Goal: Navigation & Orientation: Find specific page/section

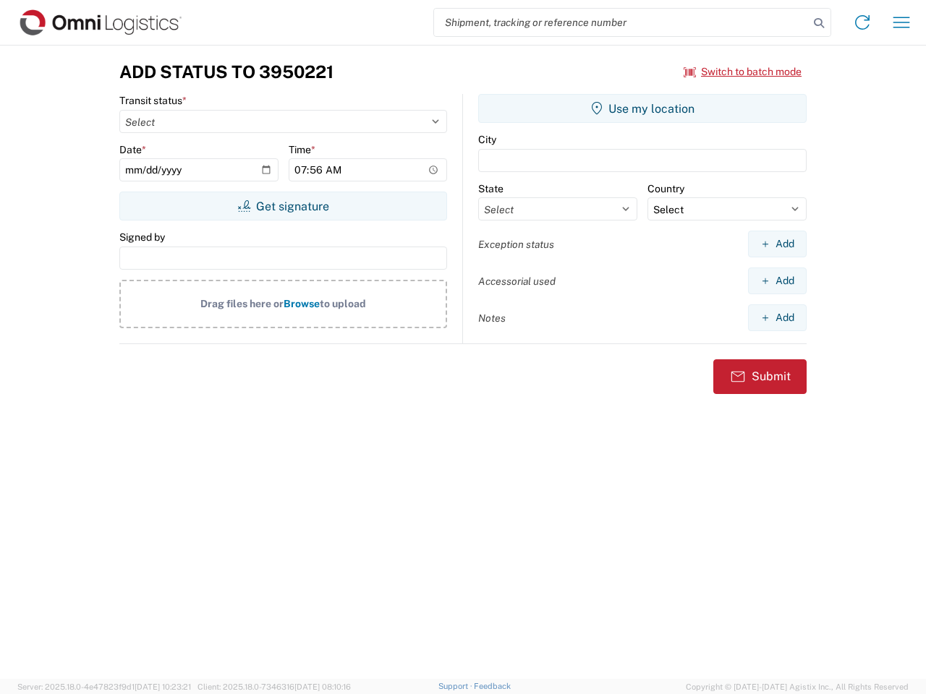
click at [621, 22] on input "search" at bounding box center [621, 22] width 375 height 27
click at [819, 23] on icon at bounding box center [819, 23] width 20 height 20
click at [862, 22] on icon at bounding box center [862, 22] width 23 height 23
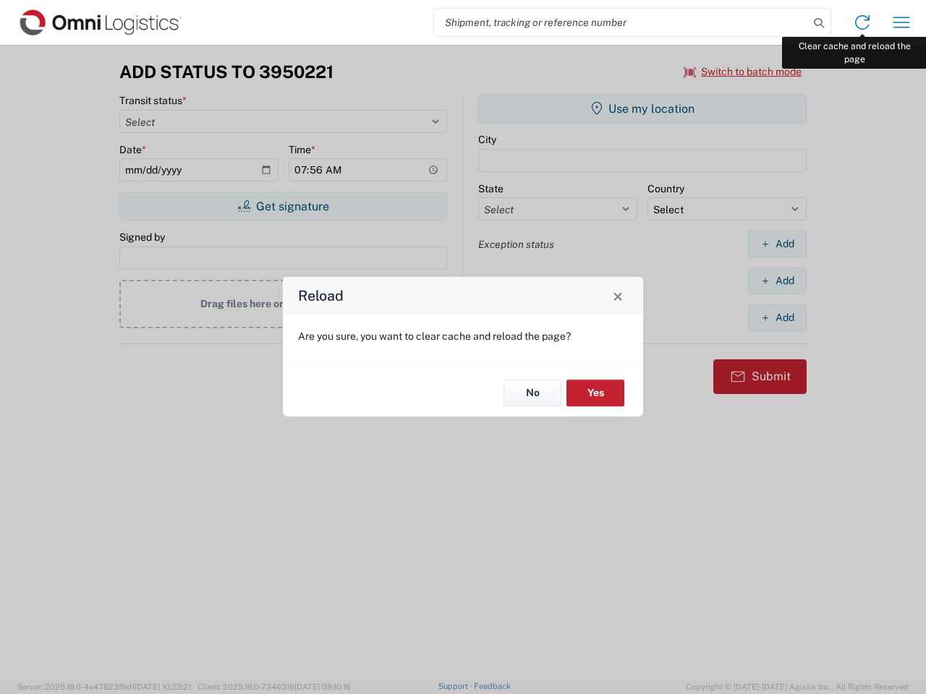
click at [901, 22] on div "Reload Are you sure, you want to clear cache and reload the page? No Yes" at bounding box center [463, 347] width 926 height 694
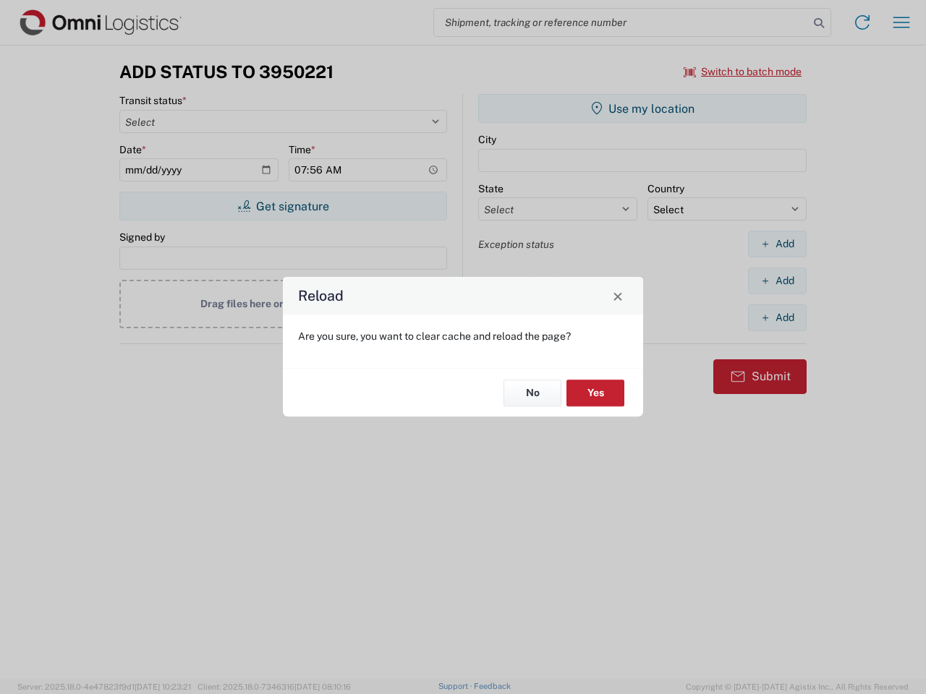
click at [743, 72] on div "Reload Are you sure, you want to clear cache and reload the page? No Yes" at bounding box center [463, 347] width 926 height 694
click at [283, 206] on div "Reload Are you sure, you want to clear cache and reload the page? No Yes" at bounding box center [463, 347] width 926 height 694
click at [642, 108] on div "Reload Are you sure, you want to clear cache and reload the page? No Yes" at bounding box center [463, 347] width 926 height 694
click at [777, 244] on div "Reload Are you sure, you want to clear cache and reload the page? No Yes" at bounding box center [463, 347] width 926 height 694
click at [777, 281] on div "Reload Are you sure, you want to clear cache and reload the page? No Yes" at bounding box center [463, 347] width 926 height 694
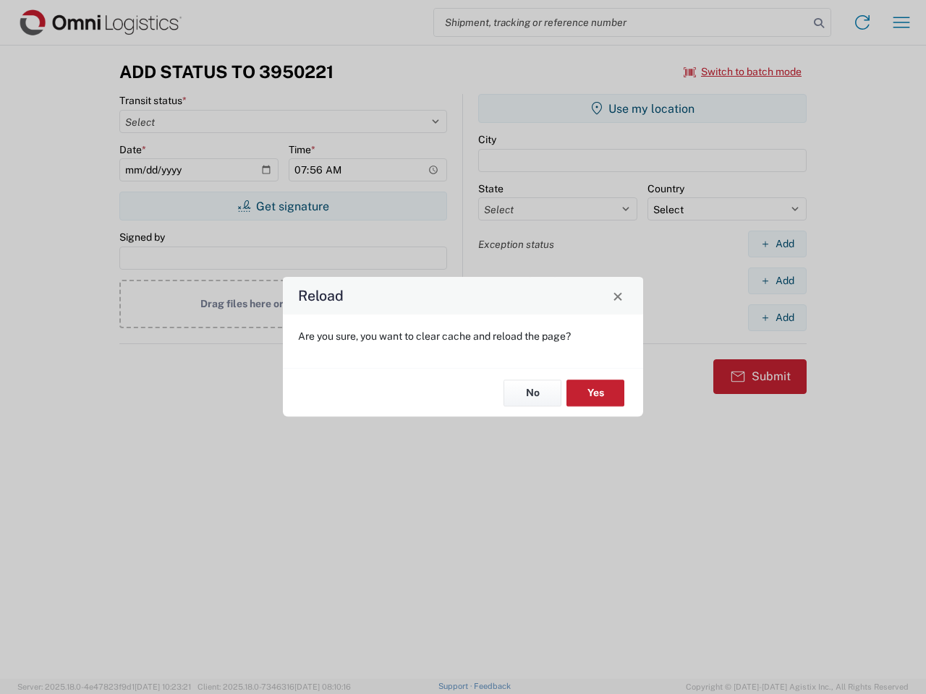
click at [777, 317] on div "Reload Are you sure, you want to clear cache and reload the page? No Yes" at bounding box center [463, 347] width 926 height 694
